Goal: Information Seeking & Learning: Learn about a topic

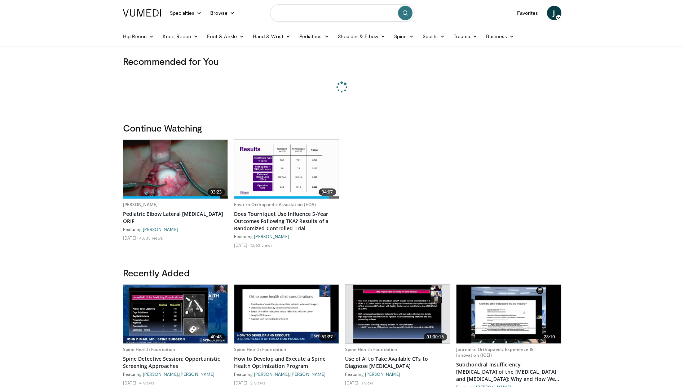
click at [307, 18] on input "Search topics, interventions" at bounding box center [342, 12] width 144 height 17
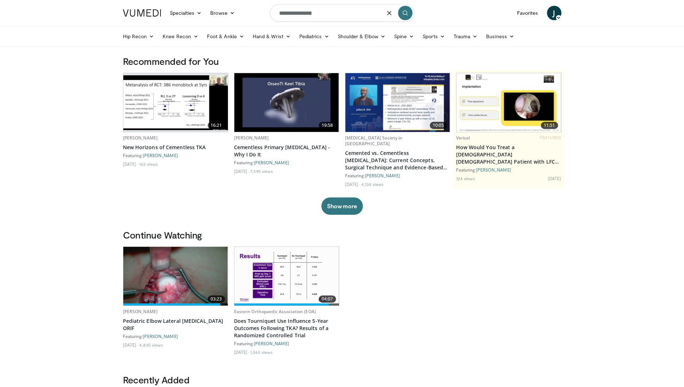
type input "**********"
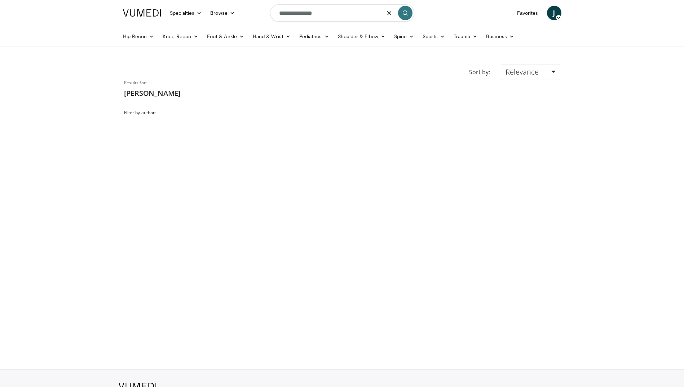
click at [295, 14] on input "**********" at bounding box center [342, 12] width 144 height 17
click at [304, 14] on input "**********" at bounding box center [342, 12] width 144 height 17
type input "**********"
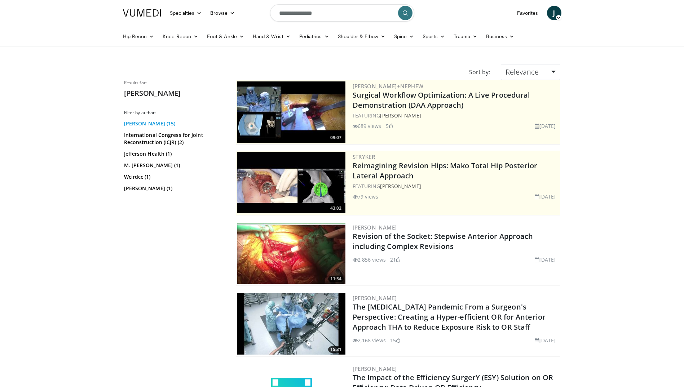
click at [165, 123] on link "Kristoff Corten (15)" at bounding box center [173, 123] width 99 height 7
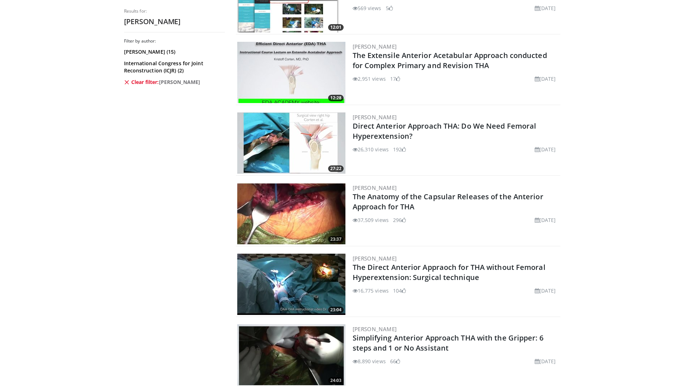
scroll to position [649, 0]
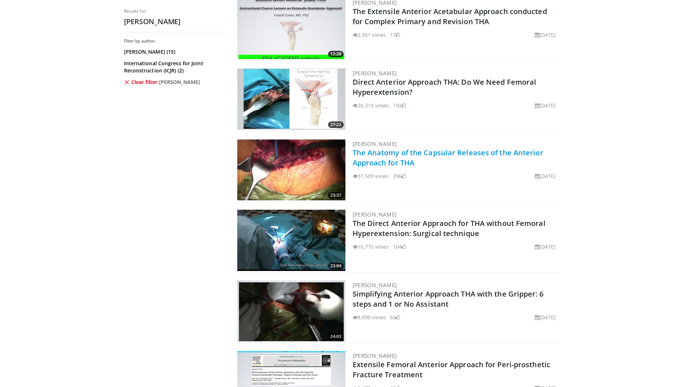
click at [374, 155] on link "The Anatomy of the Capsular Releases of the Anterior Approach for THA" at bounding box center [448, 158] width 191 height 20
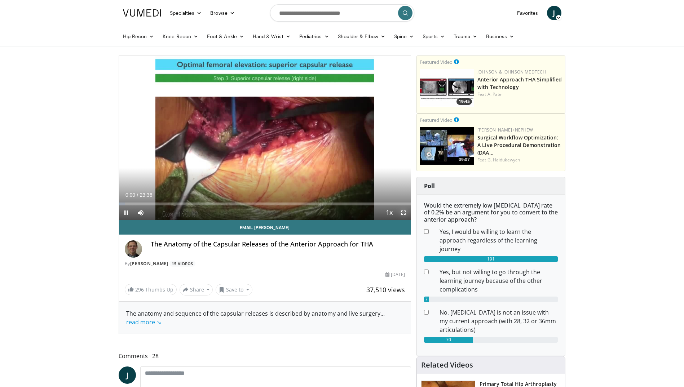
click at [405, 211] on span "Video Player" at bounding box center [403, 212] width 14 height 14
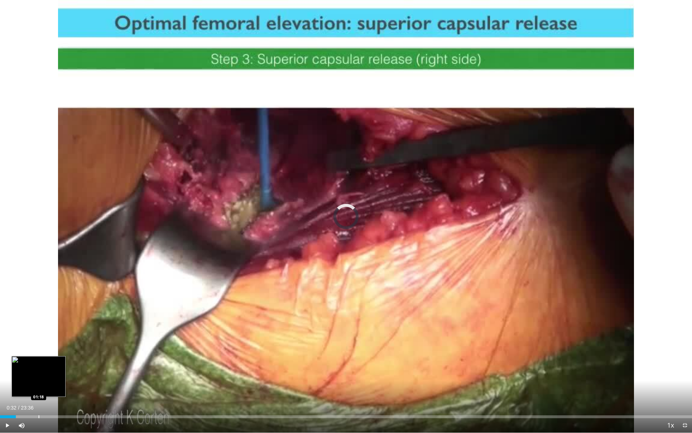
drag, startPoint x: 5, startPoint y: 414, endPoint x: 39, endPoint y: 411, distance: 33.6
click at [39, 387] on div "Loaded : 0.00% 01:16 01:18" at bounding box center [346, 414] width 692 height 7
click at [30, 387] on div "Progress Bar" at bounding box center [30, 416] width 1 height 3
click at [22, 387] on div "Progress Bar" at bounding box center [22, 416] width 1 height 3
click at [27, 387] on div "Loaded : 7.75% 00:45 00:55" at bounding box center [346, 414] width 692 height 7
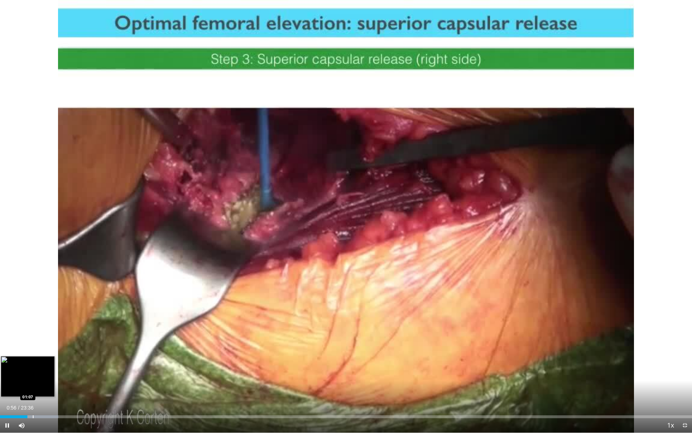
click at [33, 387] on div "Loaded : 8.45% 00:56 01:07" at bounding box center [346, 414] width 692 height 7
click at [41, 387] on div "Loaded : 9.18% 01:10 01:23" at bounding box center [346, 414] width 692 height 7
click at [7, 387] on span "Video Player" at bounding box center [7, 425] width 14 height 14
click at [48, 387] on div "Progress Bar" at bounding box center [48, 416] width 1 height 3
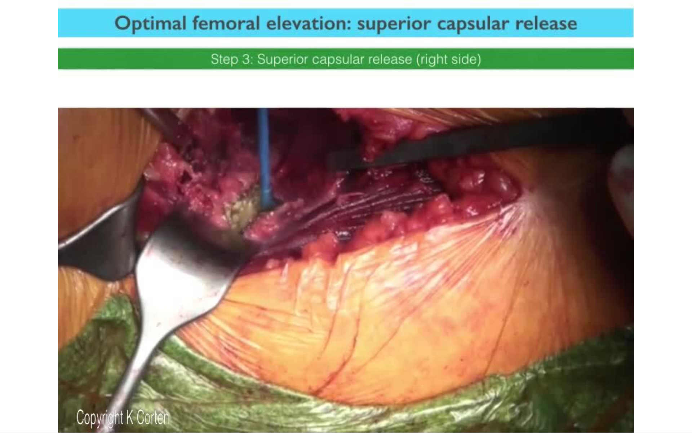
click at [8, 387] on div "10 seconds Tap to unmute" at bounding box center [346, 216] width 692 height 432
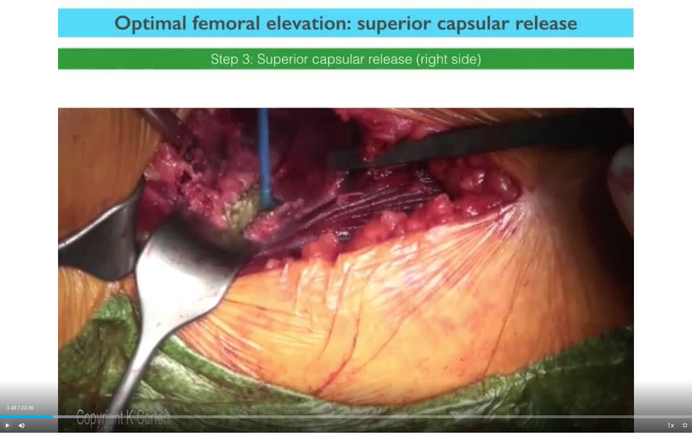
click at [8, 387] on span "Video Player" at bounding box center [7, 425] width 14 height 14
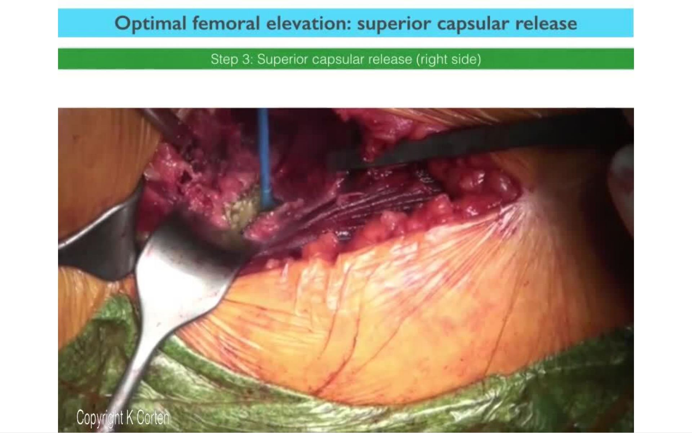
click at [8, 387] on video-js "**********" at bounding box center [346, 216] width 692 height 433
click at [8, 387] on div "10 seconds Tap to unmute" at bounding box center [346, 216] width 692 height 432
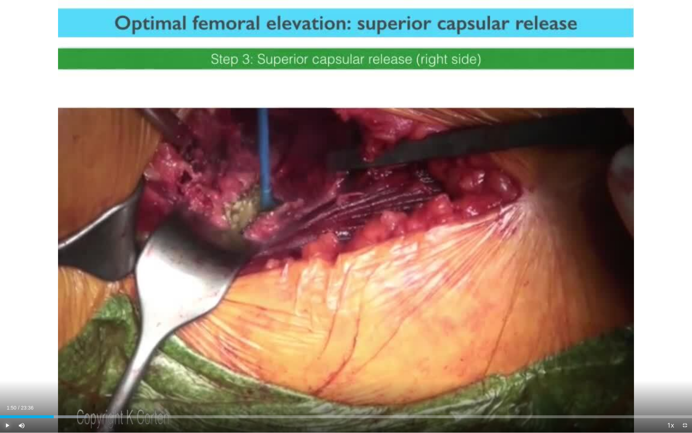
drag, startPoint x: 8, startPoint y: 429, endPoint x: 6, endPoint y: 424, distance: 6.2
click at [6, 387] on span "Video Player" at bounding box center [7, 425] width 14 height 14
click at [59, 387] on div "Loaded : 12.68% 01:53 02:00" at bounding box center [346, 414] width 692 height 7
click at [72, 387] on div "Loaded : 14.09% 02:17 02:36" at bounding box center [346, 414] width 692 height 7
click at [77, 387] on div "Loaded : 14.09% 02:28 02:37" at bounding box center [346, 414] width 692 height 7
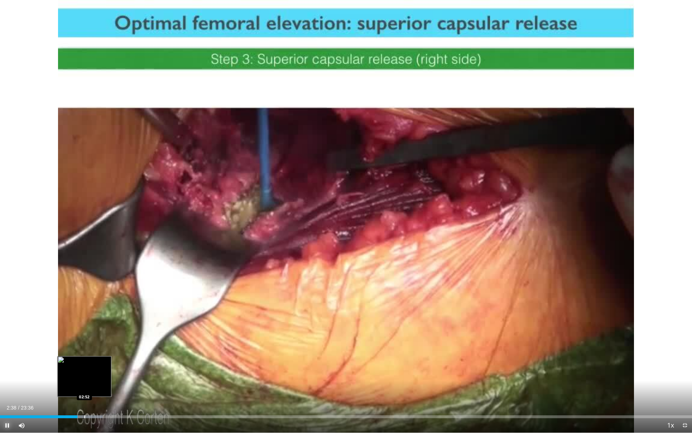
click at [84, 387] on div "Progress Bar" at bounding box center [84, 416] width 1 height 3
click at [91, 387] on div "Progress Bar" at bounding box center [90, 416] width 1 height 3
click at [96, 387] on div "Progress Bar" at bounding box center [95, 416] width 1 height 3
click at [104, 387] on div "Progress Bar" at bounding box center [104, 416] width 1 height 3
click at [110, 387] on div "Progress Bar" at bounding box center [109, 416] width 1 height 3
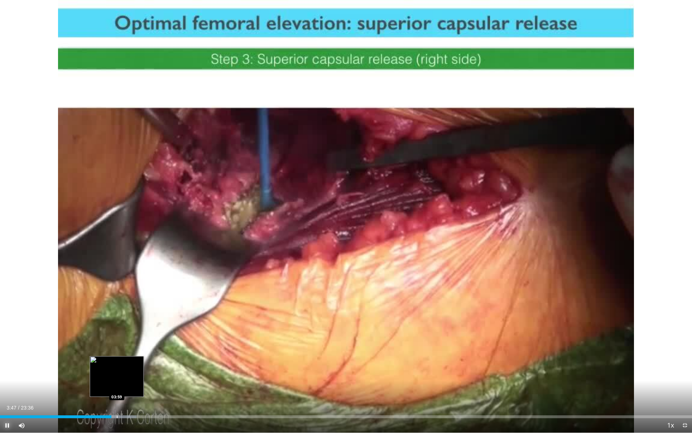
click at [117, 387] on div "Progress Bar" at bounding box center [117, 416] width 1 height 3
click at [123, 387] on div "Current Time 3:59 / Duration 23:36 Pause Skip Backward Skip Forward Mute 61% Lo…" at bounding box center [346, 425] width 692 height 14
click at [123, 387] on div "Progress Bar" at bounding box center [123, 416] width 1 height 3
click at [128, 387] on div "Progress Bar" at bounding box center [128, 416] width 1 height 3
click at [134, 387] on div "Progress Bar" at bounding box center [134, 416] width 1 height 3
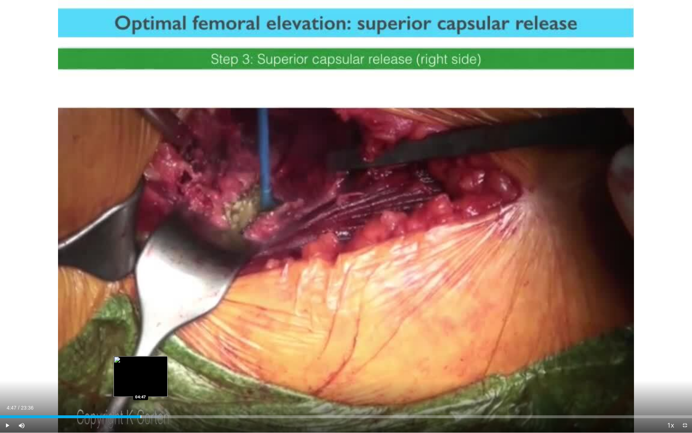
click at [141, 387] on div "Progress Bar" at bounding box center [141, 416] width 1 height 3
click at [147, 387] on div "Progress Bar" at bounding box center [147, 416] width 1 height 3
click at [154, 387] on div "Progress Bar" at bounding box center [154, 416] width 1 height 3
click at [148, 387] on div "Progress Bar" at bounding box center [148, 416] width 1 height 3
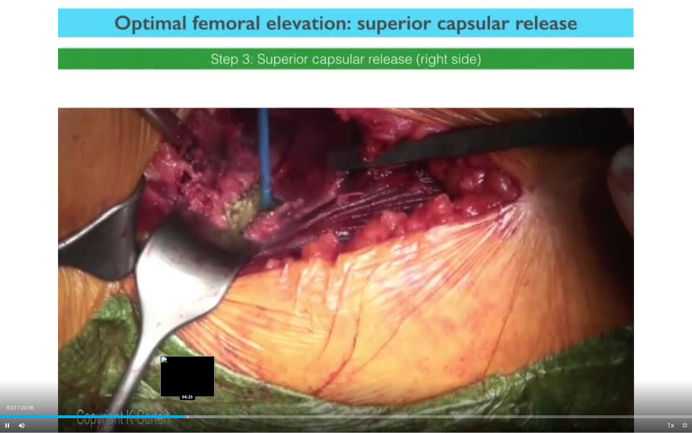
click at [188, 387] on div "Progress Bar" at bounding box center [187, 416] width 1 height 3
click at [207, 387] on div "Loaded : 33.83% 06:55 07:04" at bounding box center [346, 414] width 692 height 7
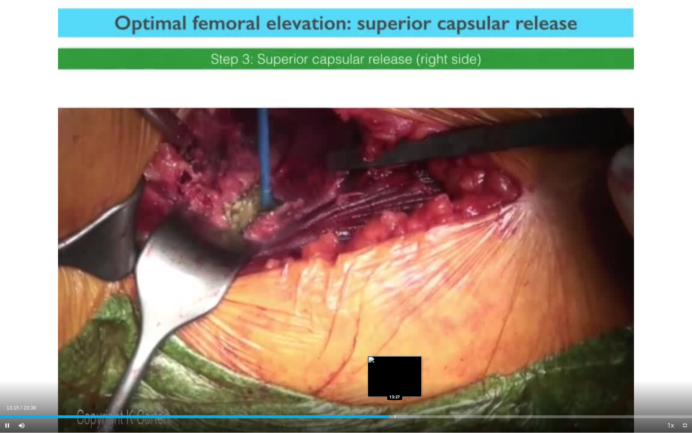
click at [395, 387] on div "Loaded : 60.62% 13:16 13:27" at bounding box center [346, 414] width 692 height 7
click at [412, 387] on div "Loaded : 60.62% 13:28 14:02" at bounding box center [346, 414] width 692 height 7
drag, startPoint x: 421, startPoint y: 414, endPoint x: 433, endPoint y: 414, distance: 12.3
click at [421, 387] on div "Loaded : 62.13% 14:03 14:20" at bounding box center [346, 414] width 692 height 7
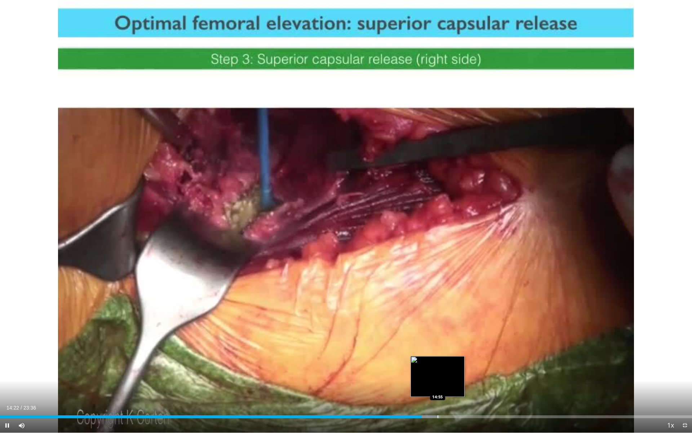
click at [438, 387] on div "Loaded : 63.54% 14:22 14:55" at bounding box center [346, 414] width 692 height 7
click at [462, 387] on div "Loaded : 64.25% 14:56 15:44" at bounding box center [346, 414] width 692 height 7
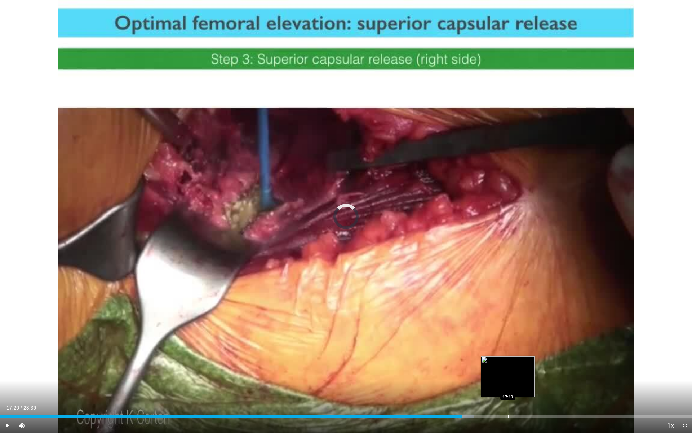
click at [508, 387] on div "Loaded : 68.49% 15:46 17:19" at bounding box center [346, 414] width 692 height 7
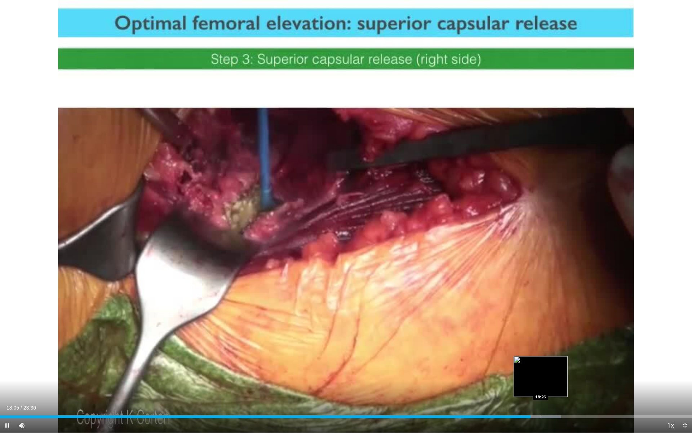
click at [541, 387] on div "Progress Bar" at bounding box center [541, 416] width 1 height 3
click at [554, 387] on div "Progress Bar" at bounding box center [553, 416] width 1 height 3
click at [564, 387] on div "Progress Bar" at bounding box center [564, 416] width 1 height 3
click at [559, 387] on div "Loaded : 84.02% 19:04 19:03" at bounding box center [346, 414] width 692 height 7
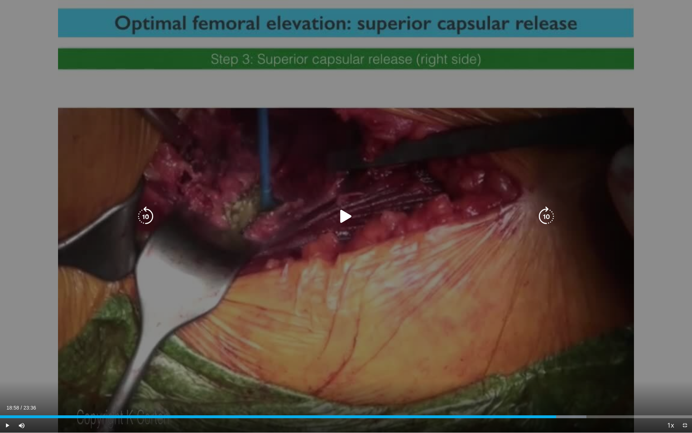
click at [556, 387] on div "Loaded : 84.73% 19:04 19:03" at bounding box center [346, 414] width 692 height 7
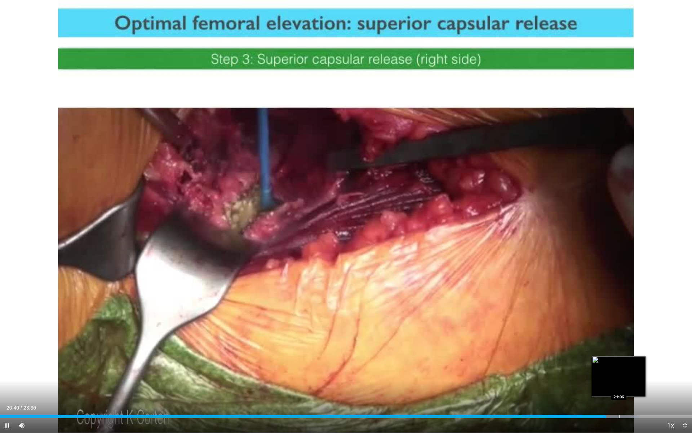
click at [619, 387] on div "Progress Bar" at bounding box center [619, 416] width 1 height 3
click at [637, 387] on div "Progress Bar" at bounding box center [637, 416] width 1 height 3
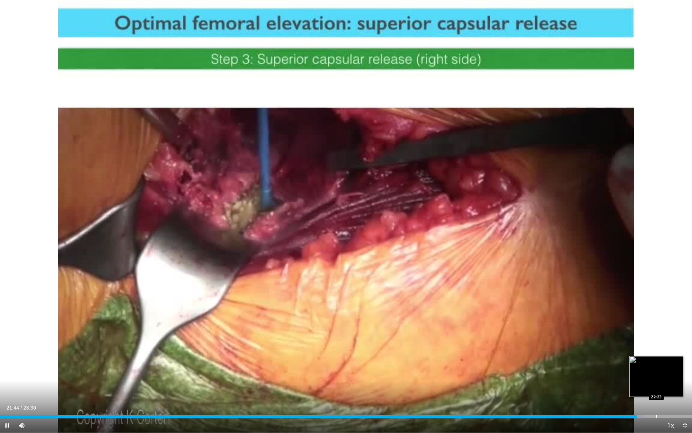
click at [656, 387] on div "Progress Bar" at bounding box center [656, 416] width 1 height 3
click at [670, 387] on div "Progress Bar" at bounding box center [670, 416] width 1 height 3
click at [8, 387] on span "Video Player" at bounding box center [7, 425] width 14 height 14
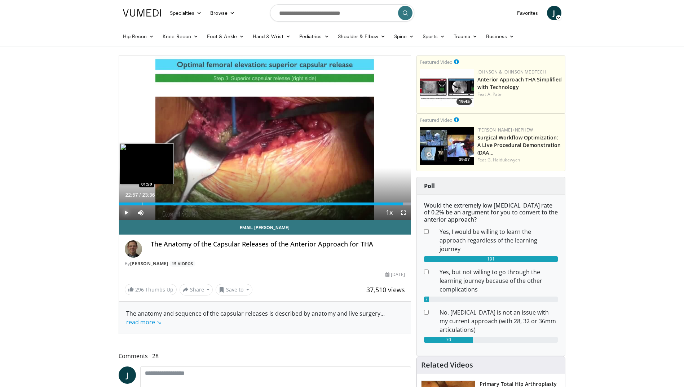
click at [142, 204] on div "Progress Bar" at bounding box center [142, 204] width 1 height 3
click at [146, 204] on div "Progress Bar" at bounding box center [146, 204] width 1 height 3
click at [140, 202] on div "Loaded : 12.00% 02:07 01:48" at bounding box center [265, 202] width 292 height 7
click at [137, 202] on div "Loaded : 11.98% 01:43 01:39" at bounding box center [265, 202] width 292 height 7
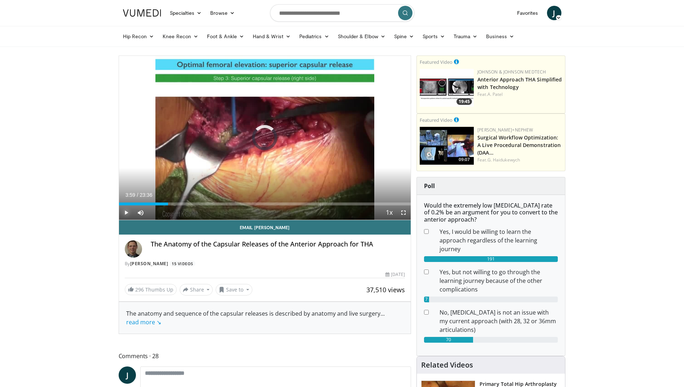
drag, startPoint x: 143, startPoint y: 204, endPoint x: 174, endPoint y: 205, distance: 31.0
click at [174, 205] on div "Current Time 3:59 / Duration 23:36 Play Skip Backward Skip Forward Mute 61% Loa…" at bounding box center [265, 212] width 292 height 14
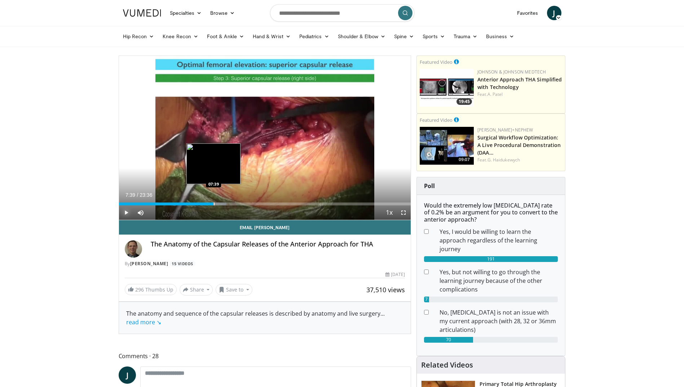
drag, startPoint x: 174, startPoint y: 204, endPoint x: 213, endPoint y: 201, distance: 39.0
click at [213, 201] on div "Loaded : 36.71% 07:36 07:39" at bounding box center [265, 202] width 292 height 7
drag, startPoint x: 214, startPoint y: 204, endPoint x: 227, endPoint y: 203, distance: 13.0
click at [227, 203] on div "Progress Bar" at bounding box center [227, 204] width 1 height 3
